Goal: Information Seeking & Learning: Check status

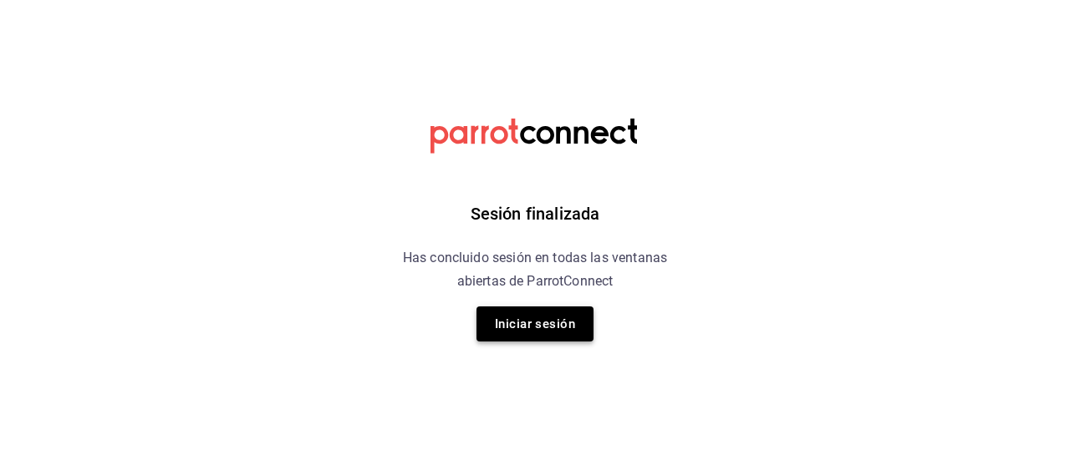
click at [513, 317] on button "Iniciar sesión" at bounding box center [534, 324] width 117 height 35
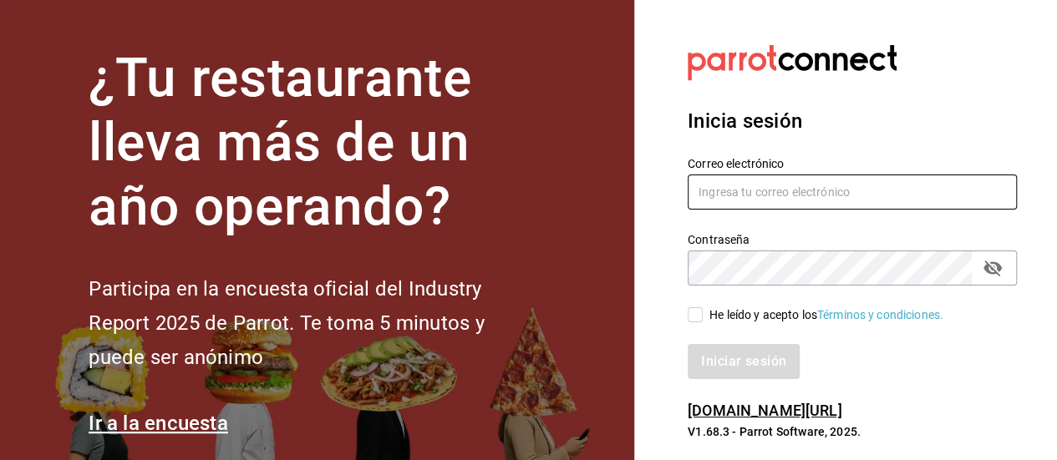
type input "[EMAIL_ADDRESS][DOMAIN_NAME]"
click at [699, 315] on input "He leído y acepto los Términos y condiciones." at bounding box center [695, 315] width 15 height 15
checkbox input "true"
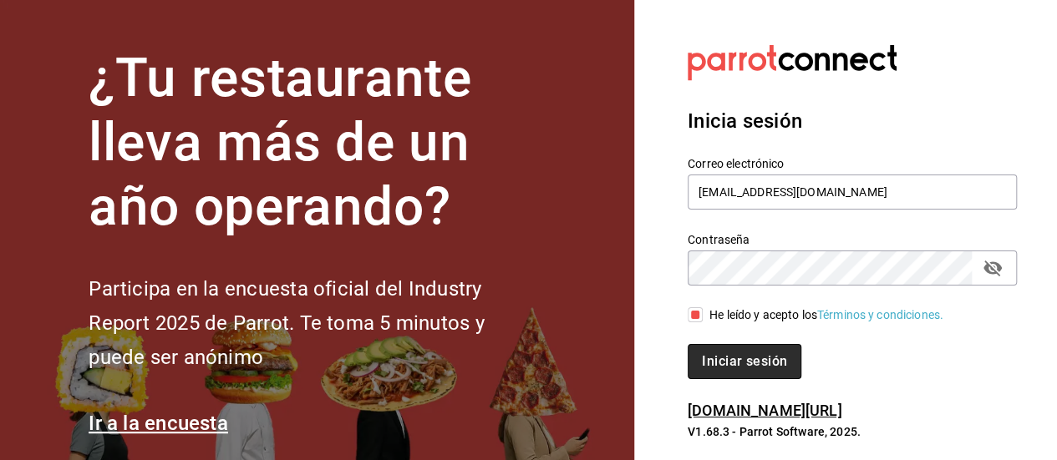
click at [720, 362] on button "Iniciar sesión" at bounding box center [745, 361] width 114 height 35
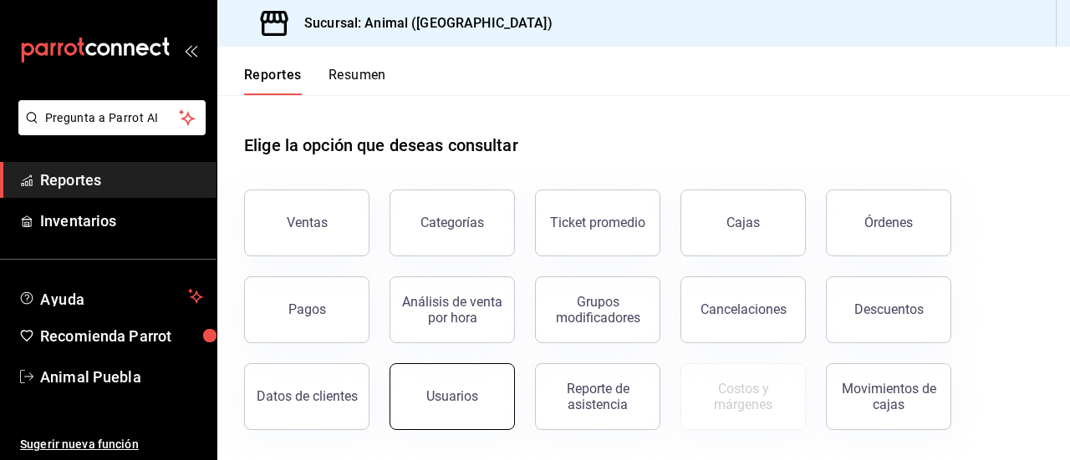
click at [434, 390] on div "Usuarios" at bounding box center [452, 397] width 52 height 16
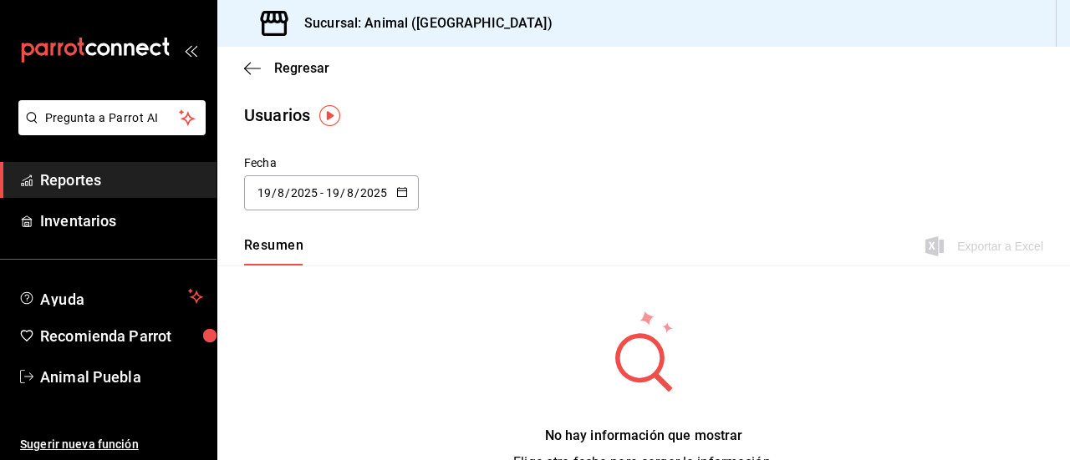
click at [400, 195] on icon "button" at bounding box center [402, 192] width 12 height 12
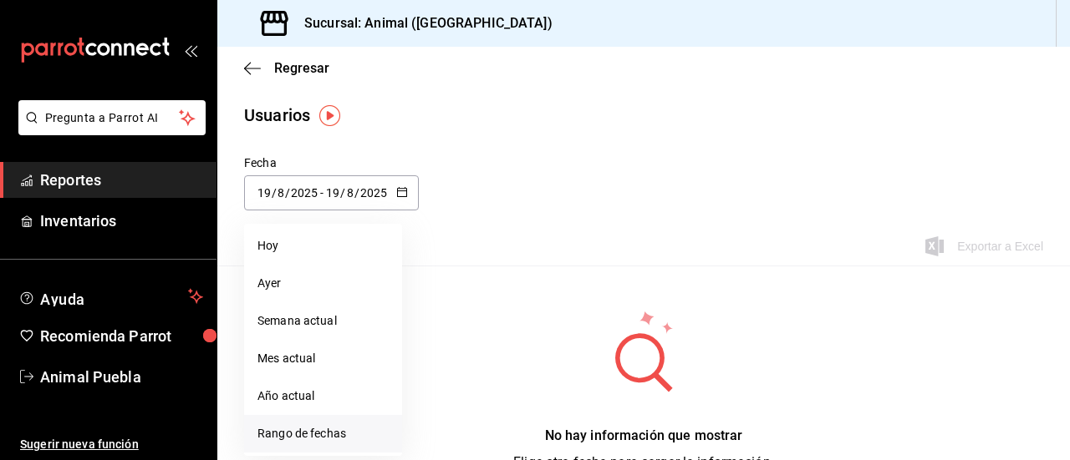
click at [289, 427] on li "Rango de fechas" at bounding box center [323, 434] width 158 height 38
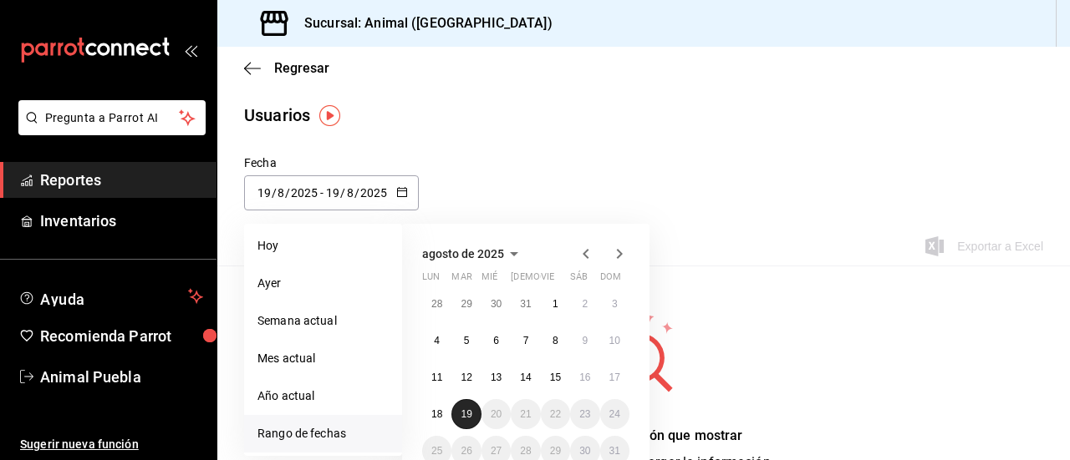
click at [459, 407] on button "19" at bounding box center [465, 414] width 29 height 30
click at [459, 408] on button "19" at bounding box center [465, 414] width 29 height 30
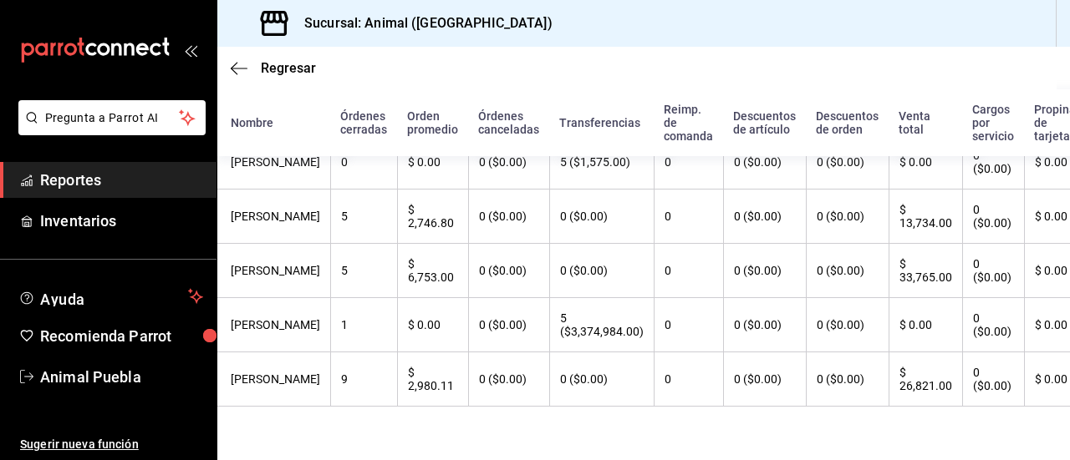
scroll to position [327, 13]
click at [72, 184] on span "Reportes" at bounding box center [121, 180] width 163 height 23
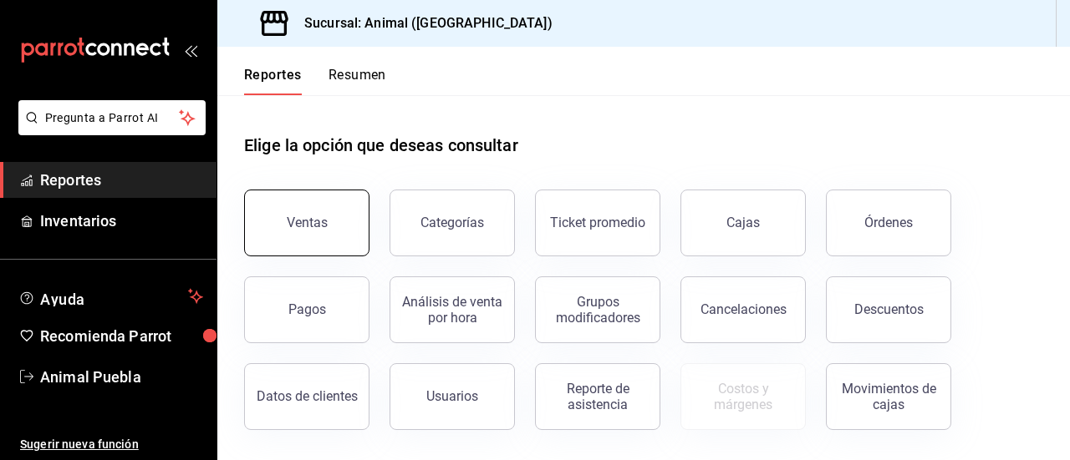
click at [324, 224] on div "Ventas" at bounding box center [307, 223] width 41 height 16
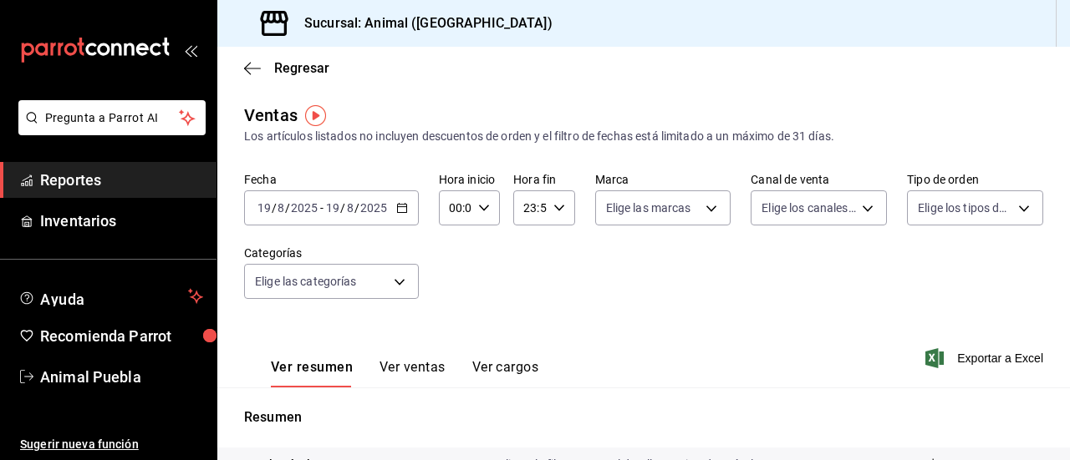
click at [399, 206] on icon "button" at bounding box center [402, 208] width 12 height 12
